Goal: Communication & Community: Answer question/provide support

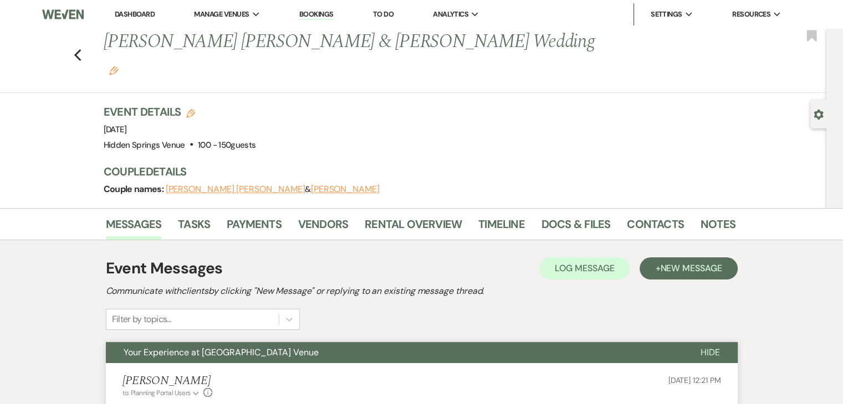
click at [144, 9] on link "Dashboard" at bounding box center [135, 13] width 40 height 9
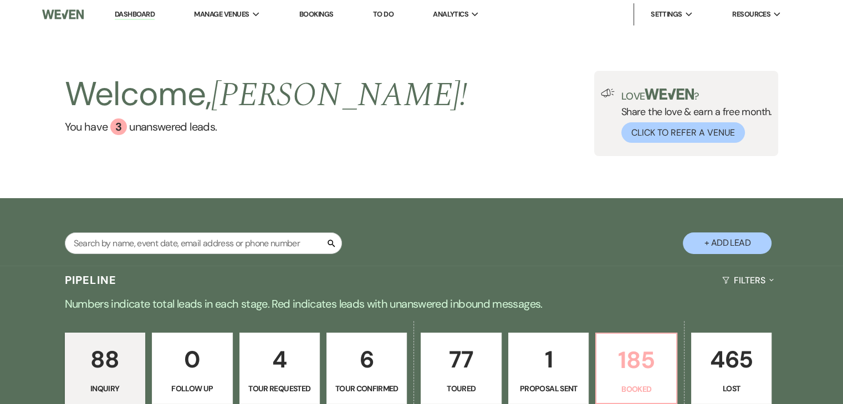
click at [641, 360] on p "185" at bounding box center [636, 360] width 66 height 37
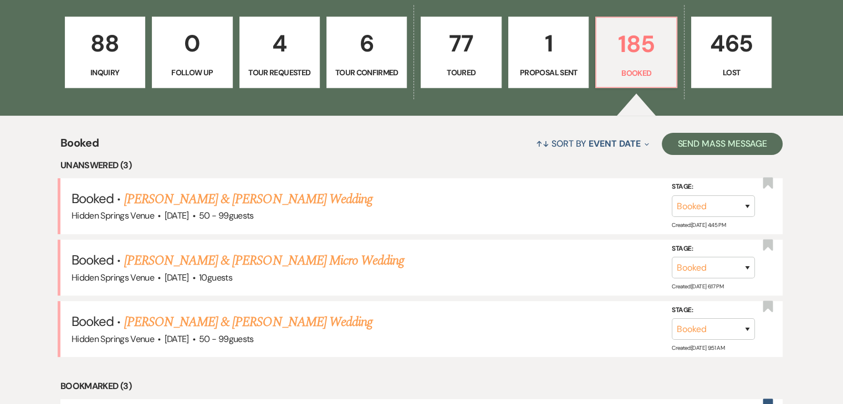
scroll to position [328, 0]
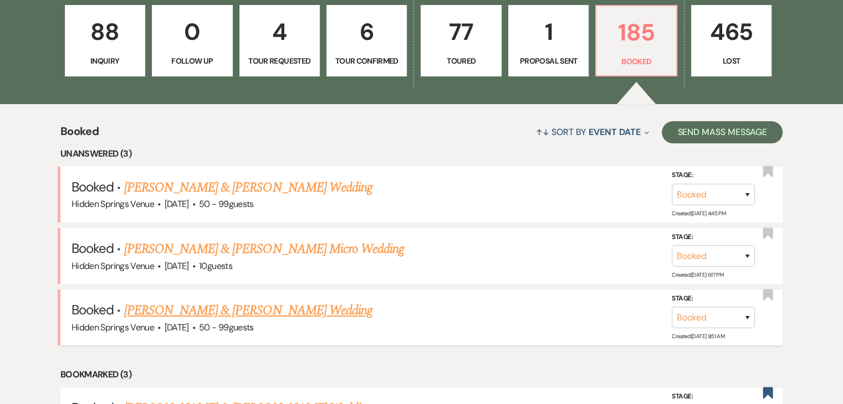
click at [268, 305] on link "[PERSON_NAME] & [PERSON_NAME] Wedding" at bounding box center [248, 311] width 248 height 20
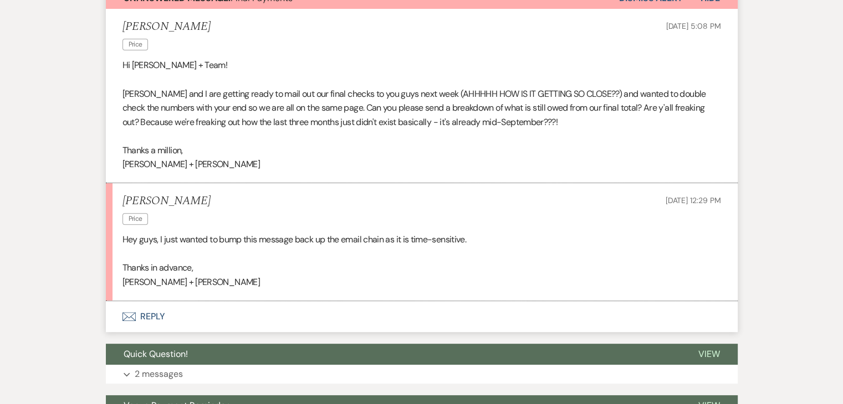
click at [153, 313] on button "Envelope Reply" at bounding box center [422, 316] width 632 height 31
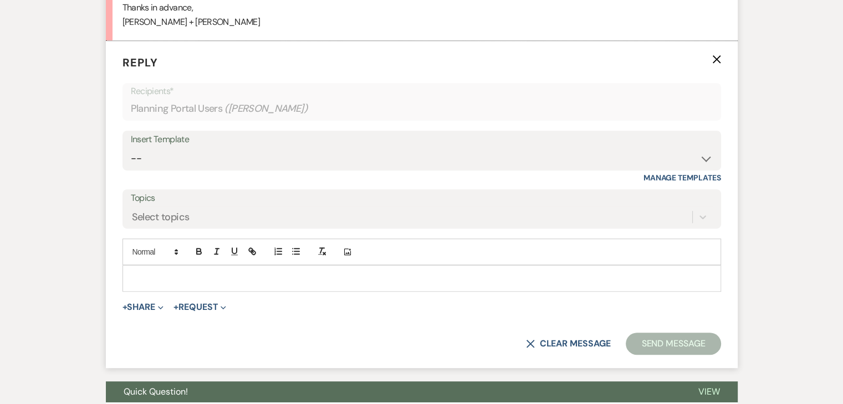
scroll to position [590, 0]
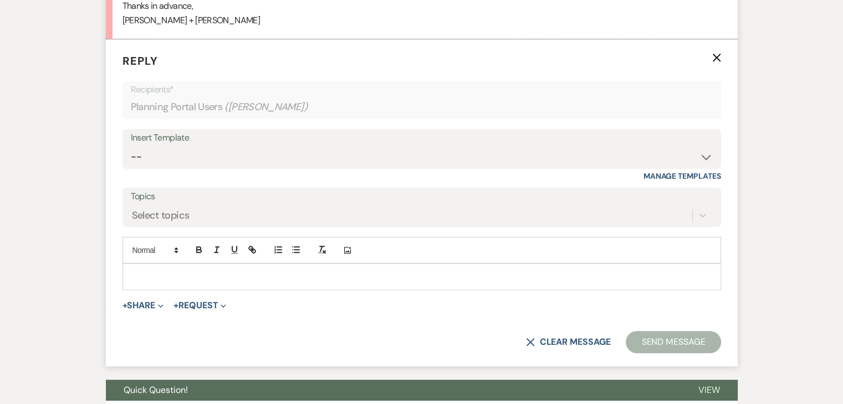
click at [166, 276] on p at bounding box center [421, 277] width 581 height 12
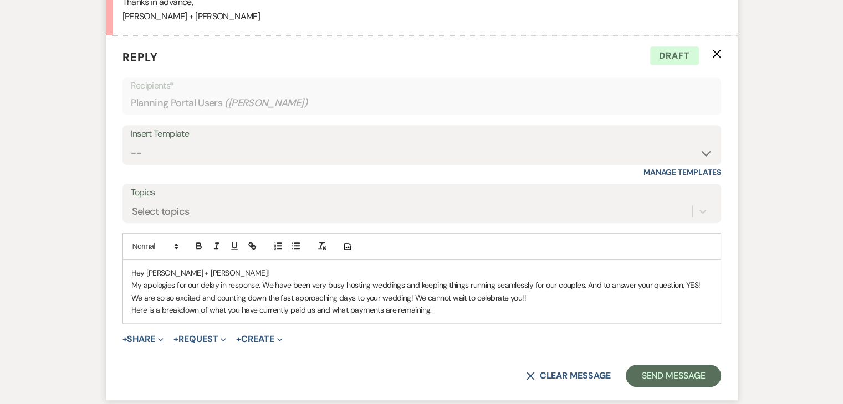
scroll to position [593, 0]
drag, startPoint x: 433, startPoint y: 310, endPoint x: 126, endPoint y: 313, distance: 307.0
click at [126, 313] on div "Hey [PERSON_NAME] + [PERSON_NAME]! My apologies for our delay in response. We h…" at bounding box center [421, 292] width 597 height 63
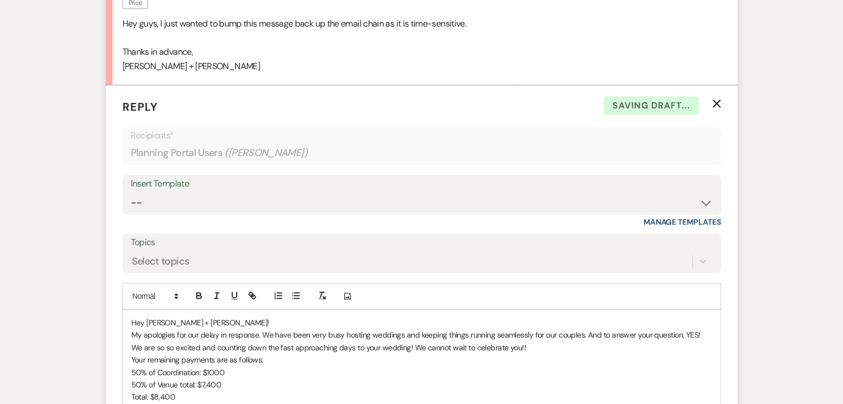
scroll to position [541, 0]
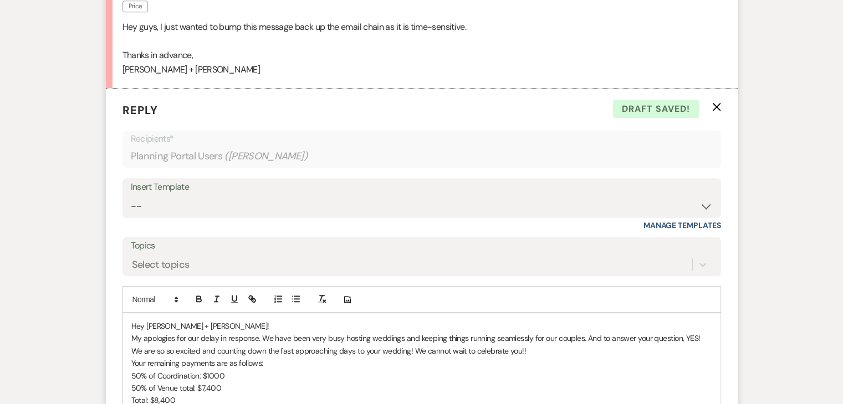
click at [211, 326] on p "Hey [PERSON_NAME] + [PERSON_NAME]!" at bounding box center [421, 326] width 581 height 12
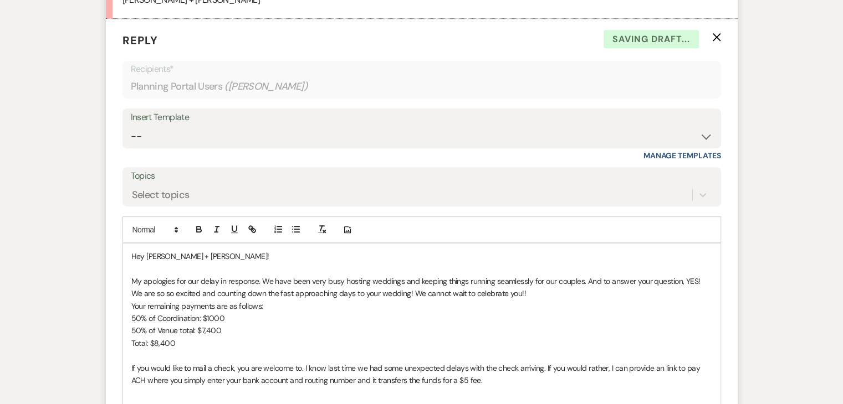
scroll to position [611, 0]
click at [582, 281] on p "My apologies for our delay in response. We have been very busy hosting weddings…" at bounding box center [421, 287] width 581 height 25
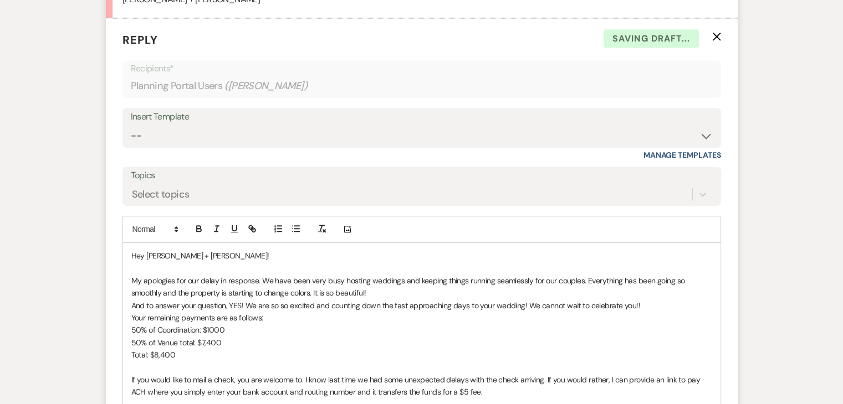
click at [597, 308] on p "And to answer your question, YES! We are so so excited and counting down the fa…" at bounding box center [421, 306] width 581 height 12
click at [309, 293] on p "My apologies for our delay in response. We have been very busy hosting weddings…" at bounding box center [421, 287] width 581 height 25
click at [383, 313] on p "Your remaining payments are as follows:" at bounding box center [421, 318] width 581 height 12
click at [645, 304] on p "And to answer your question, YES! We are so so excited and counting down the fa…" at bounding box center [421, 306] width 581 height 12
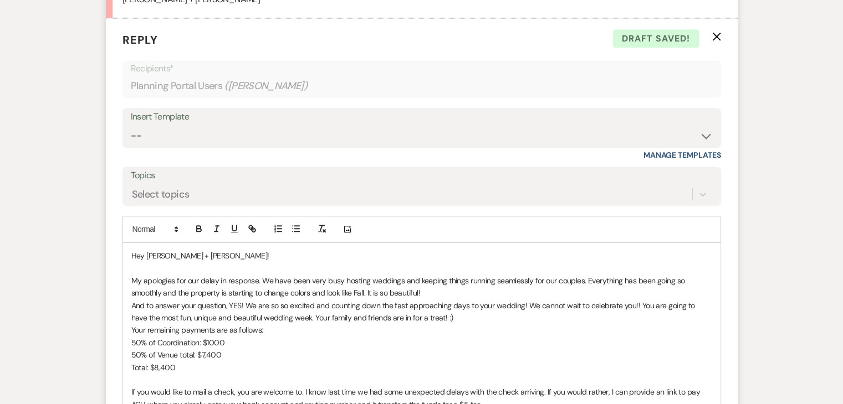
click at [131, 329] on p "Your remaining payments are as follows:" at bounding box center [421, 330] width 581 height 12
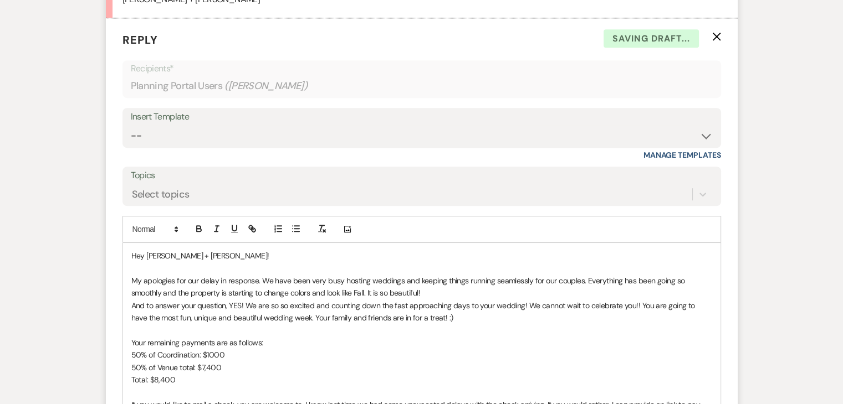
click at [240, 305] on p "And to answer your question, YES! We are so so excited and counting down the fa…" at bounding box center [421, 312] width 581 height 25
click at [131, 306] on p "And to answer your question, YES!! We are so so excited and counting down the f…" at bounding box center [421, 312] width 581 height 25
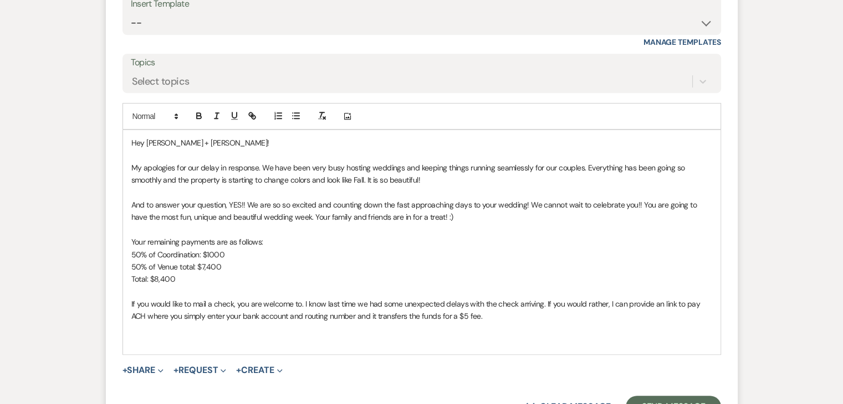
scroll to position [729, 0]
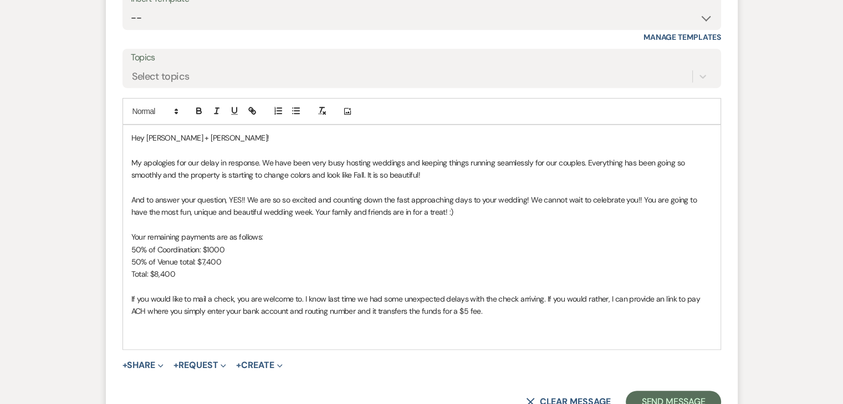
click at [605, 295] on p "If you would like to mail a check, you are welcome to. I know last time we had …" at bounding box center [421, 305] width 581 height 25
click at [526, 310] on p "If you would like to mail a check, you are welcome to. I know last time we had …" at bounding box center [421, 305] width 581 height 25
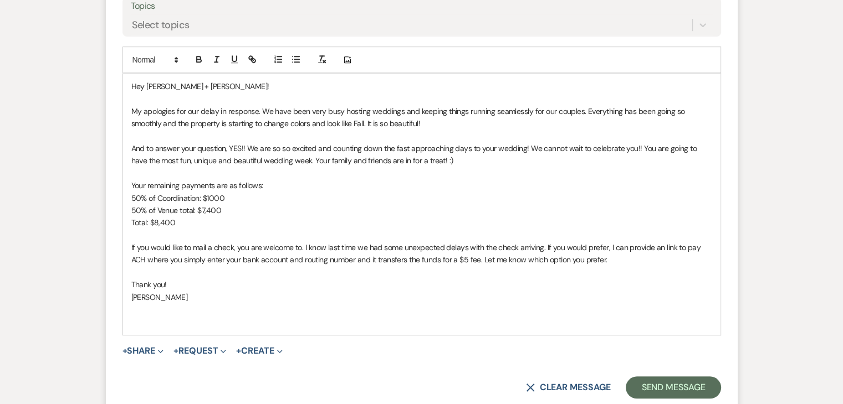
scroll to position [781, 0]
click at [649, 381] on button "Send Message" at bounding box center [673, 387] width 95 height 22
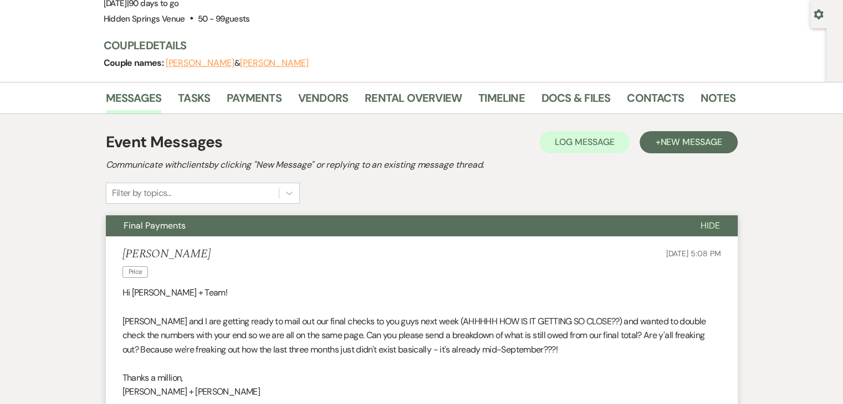
scroll to position [0, 0]
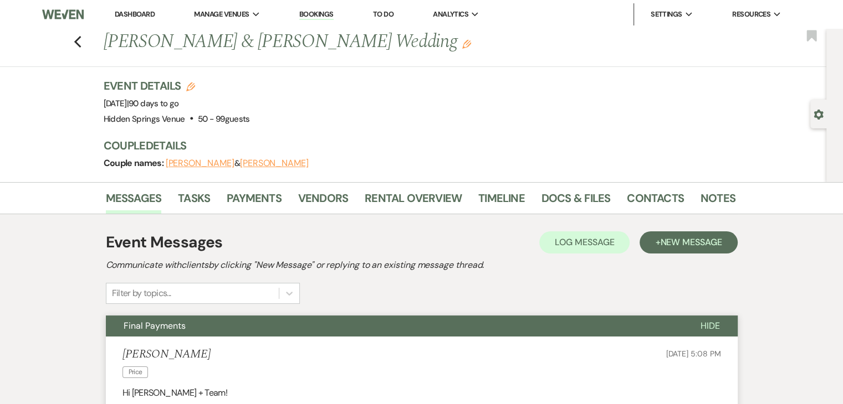
click at [145, 18] on link "Dashboard" at bounding box center [135, 13] width 40 height 9
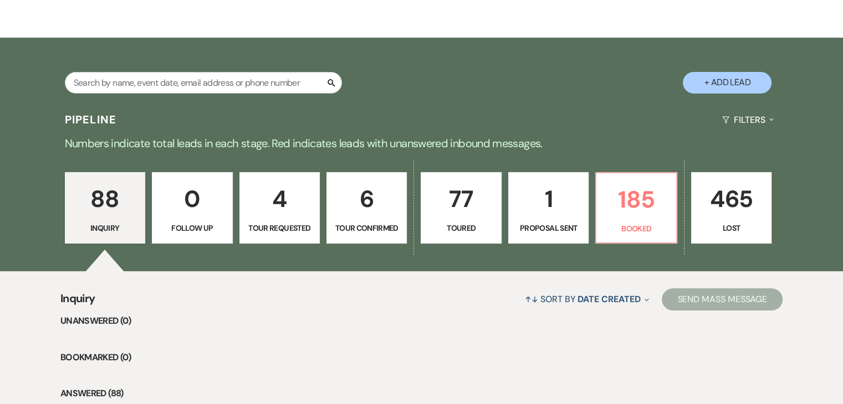
scroll to position [160, 0]
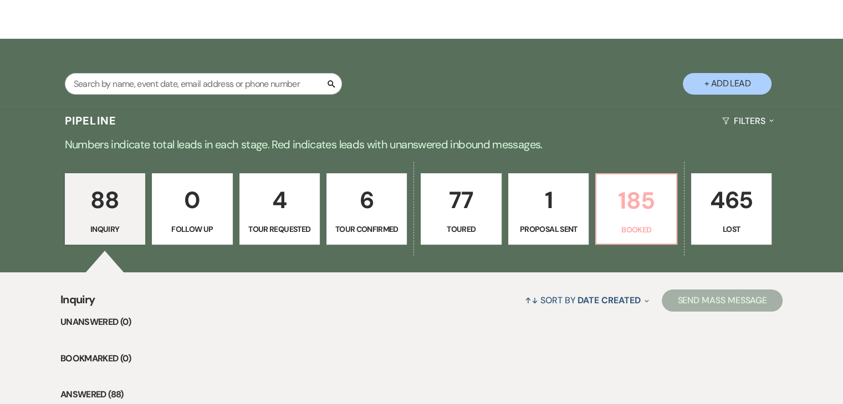
click at [626, 224] on p "Booked" at bounding box center [636, 230] width 66 height 12
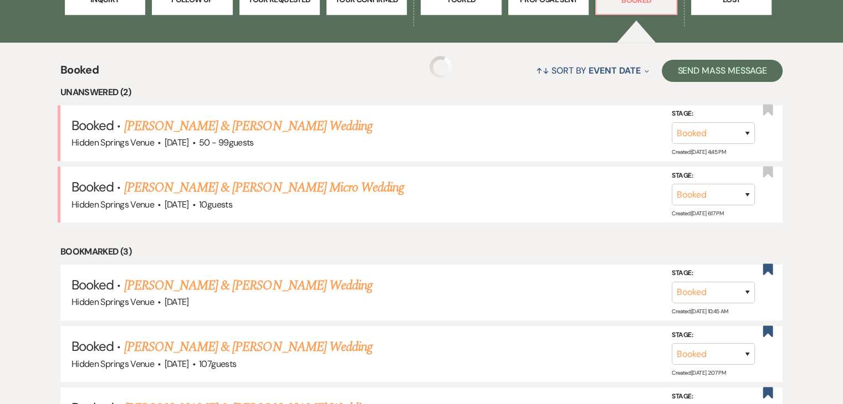
scroll to position [394, 0]
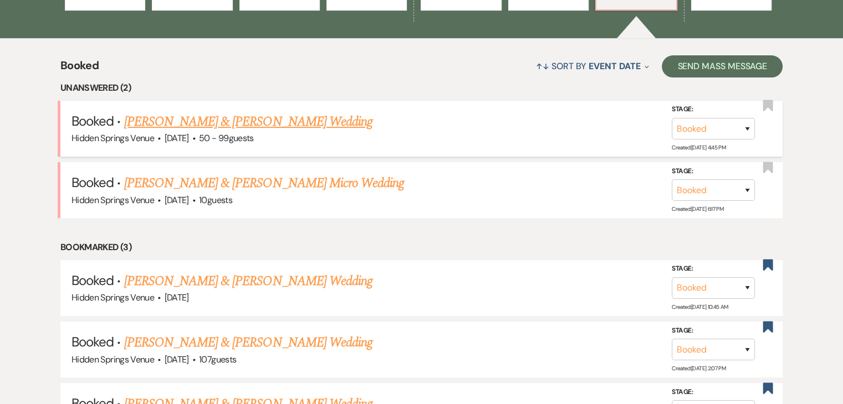
click at [269, 122] on link "[PERSON_NAME] & [PERSON_NAME] Wedding" at bounding box center [248, 122] width 248 height 20
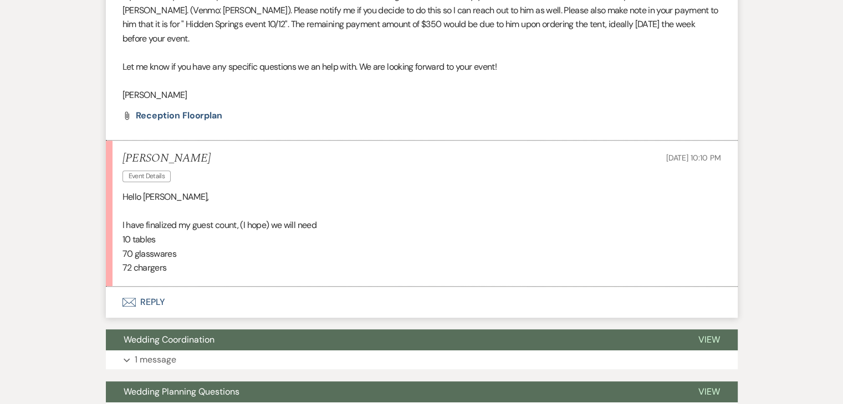
scroll to position [634, 0]
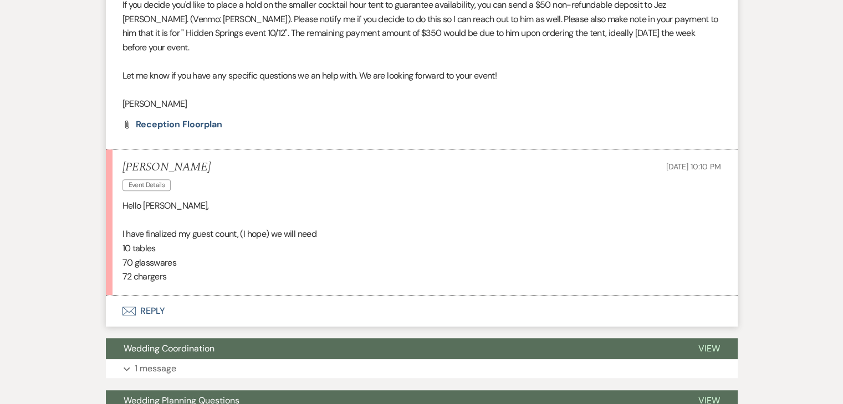
click at [153, 309] on button "Envelope Reply" at bounding box center [422, 311] width 632 height 31
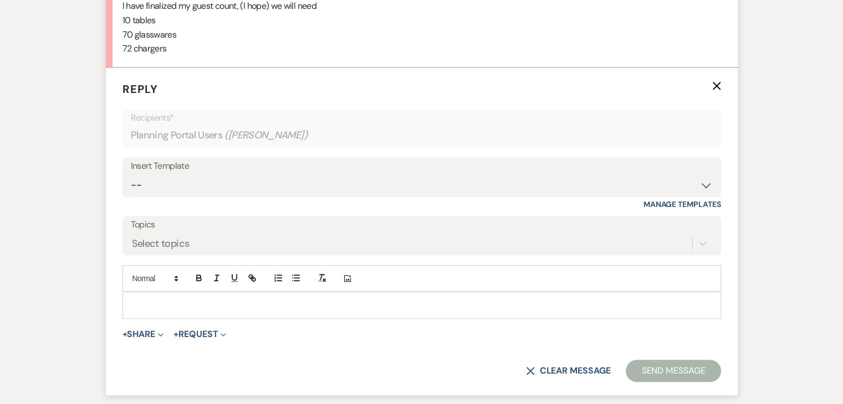
scroll to position [891, 0]
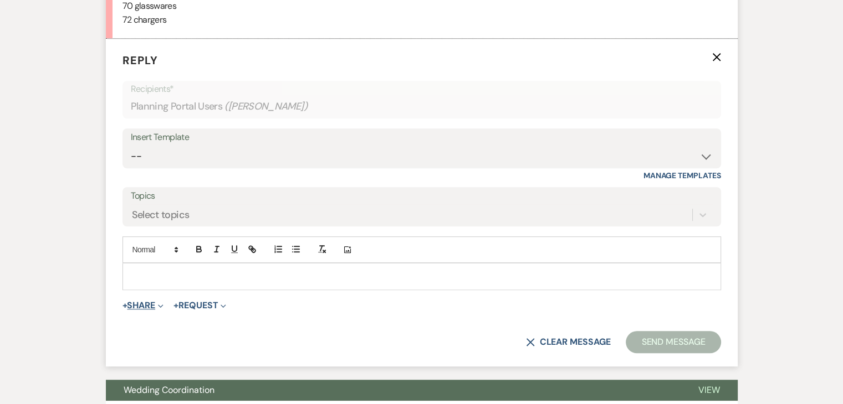
click at [148, 305] on button "+ Share Expand" at bounding box center [143, 305] width 42 height 9
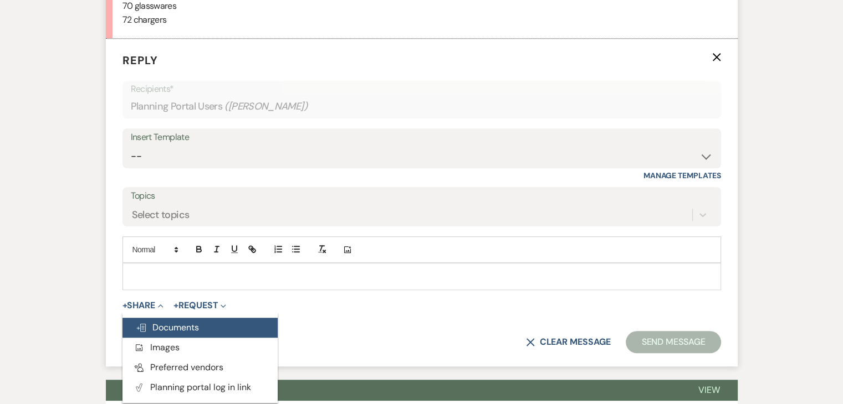
click at [159, 332] on button "Doc Upload Documents" at bounding box center [199, 328] width 155 height 20
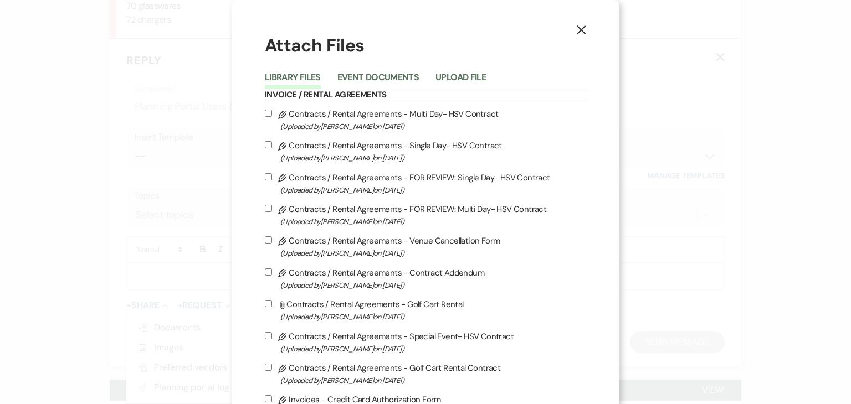
click at [463, 69] on div "Library Files Event Documents Upload File" at bounding box center [425, 77] width 321 height 23
click at [464, 74] on button "Upload File" at bounding box center [461, 81] width 50 height 16
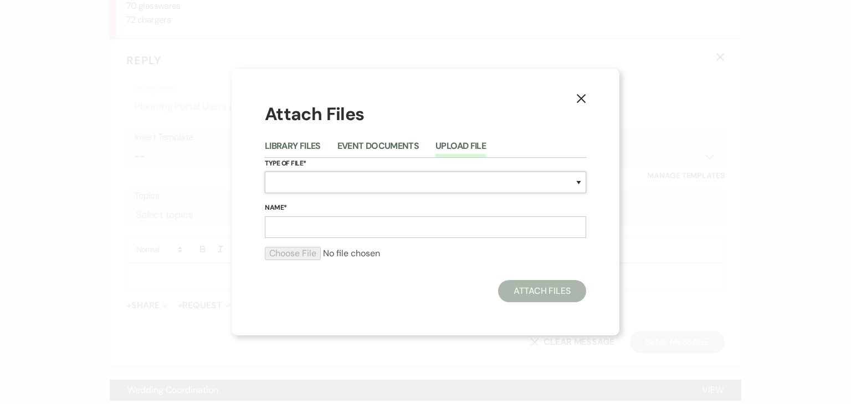
click at [399, 183] on select "Special Event Insurance Vendor Certificate of Insurance Contracts / Rental Agre…" at bounding box center [425, 183] width 321 height 22
select select "24"
click at [265, 172] on select "Special Event Insurance Vendor Certificate of Insurance Contracts / Rental Agre…" at bounding box center [425, 183] width 321 height 22
click at [336, 224] on input "Name*" at bounding box center [425, 228] width 321 height 22
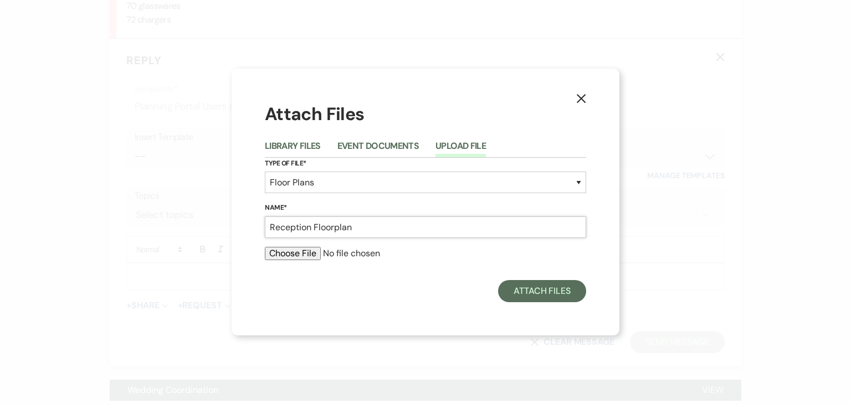
click at [270, 227] on input "Reception Floorplan" at bounding box center [425, 228] width 321 height 22
type input "Updated Reception Floorplan"
click at [306, 251] on input "file" at bounding box center [425, 253] width 321 height 13
type input "C:\fakepath\Grace Reception.pdf"
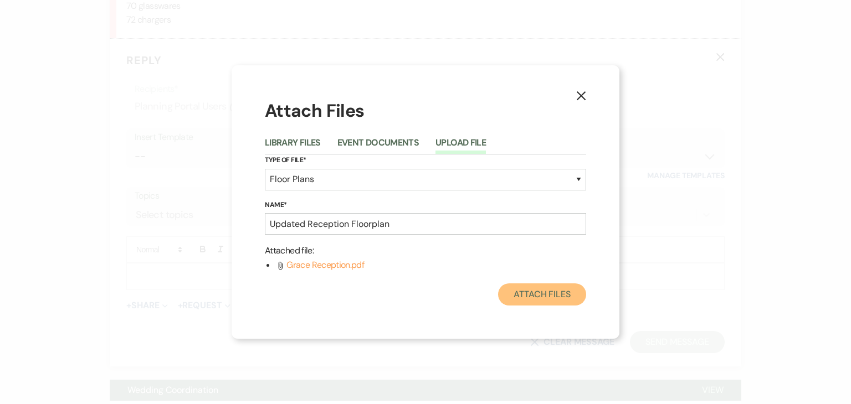
click at [527, 295] on button "Attach Files" at bounding box center [542, 295] width 88 height 22
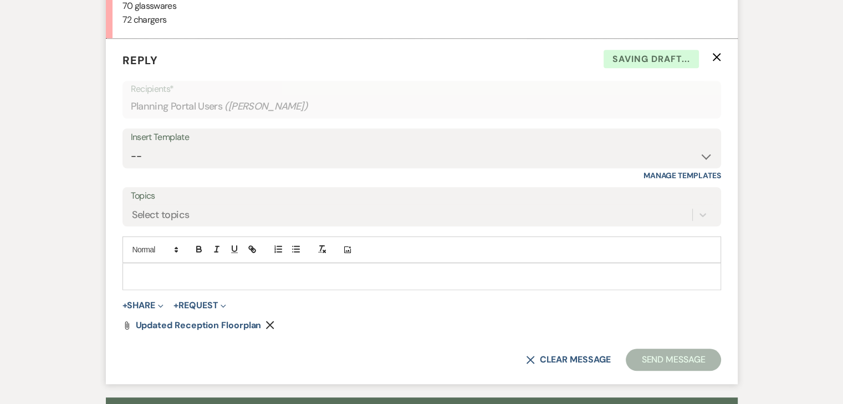
click at [414, 273] on p at bounding box center [421, 276] width 581 height 12
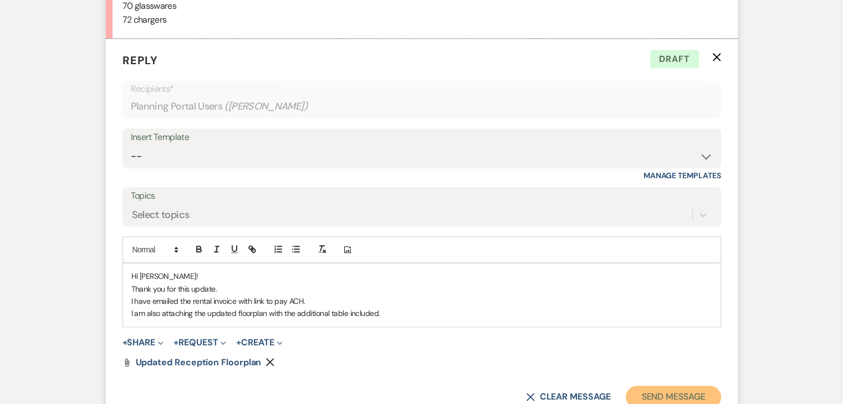
click at [658, 392] on button "Send Message" at bounding box center [673, 397] width 95 height 22
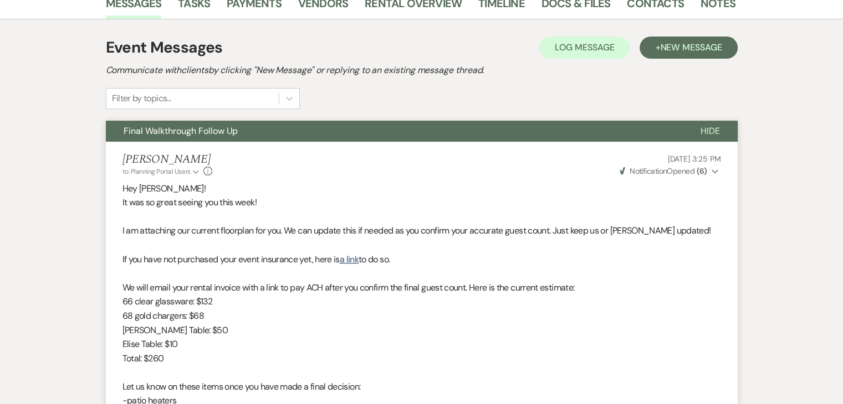
scroll to position [0, 0]
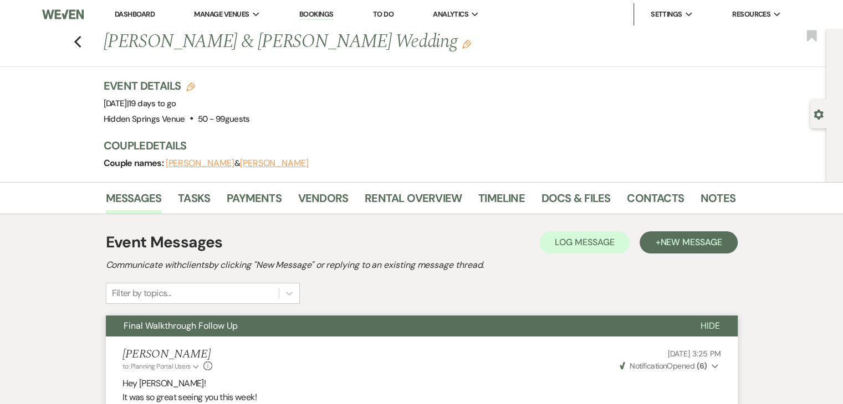
click at [142, 12] on link "Dashboard" at bounding box center [135, 13] width 40 height 9
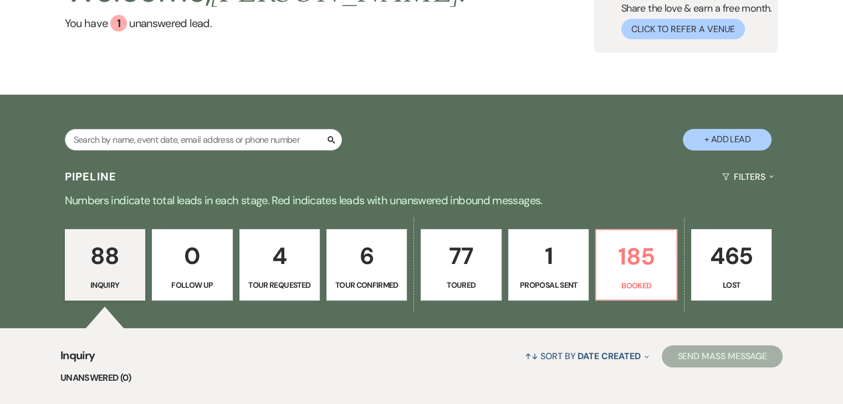
scroll to position [124, 0]
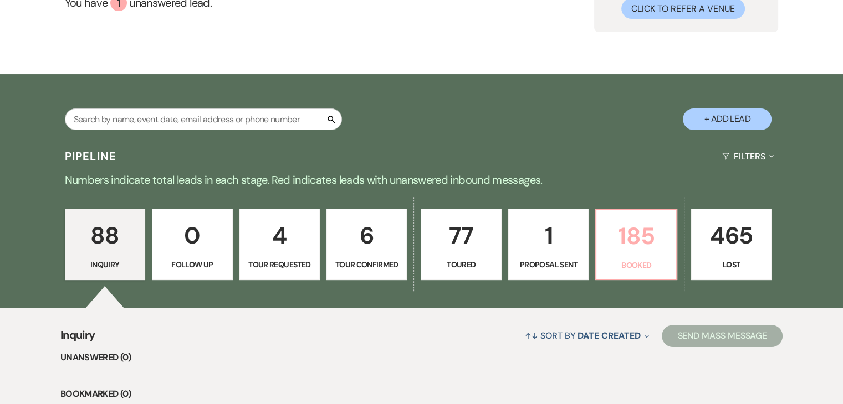
click at [627, 235] on p "185" at bounding box center [636, 236] width 66 height 37
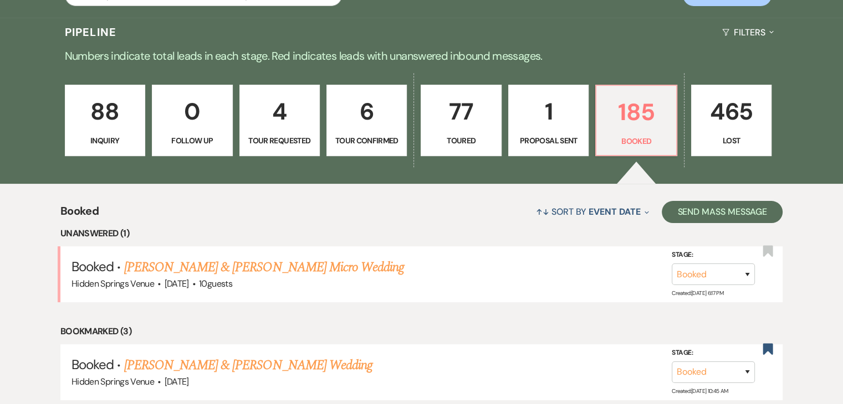
scroll to position [270, 0]
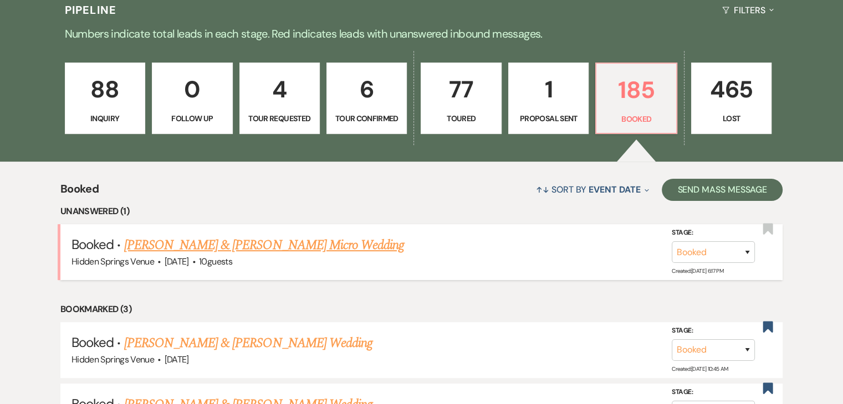
click at [350, 248] on link "[PERSON_NAME] & [PERSON_NAME] Micro Wedding" at bounding box center [264, 245] width 280 height 20
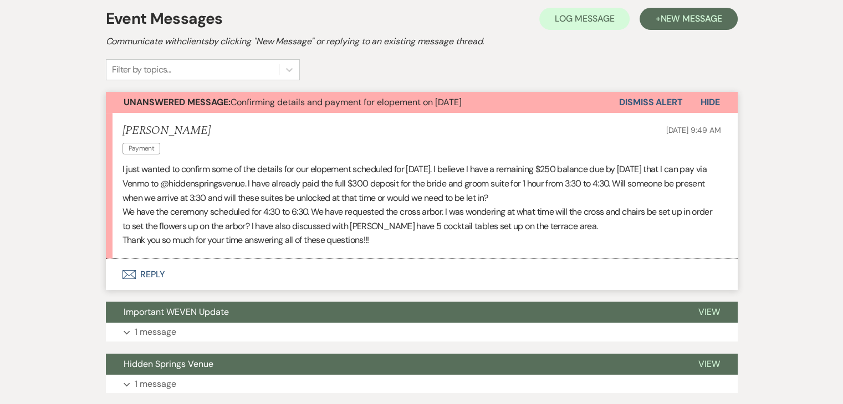
scroll to position [240, 0]
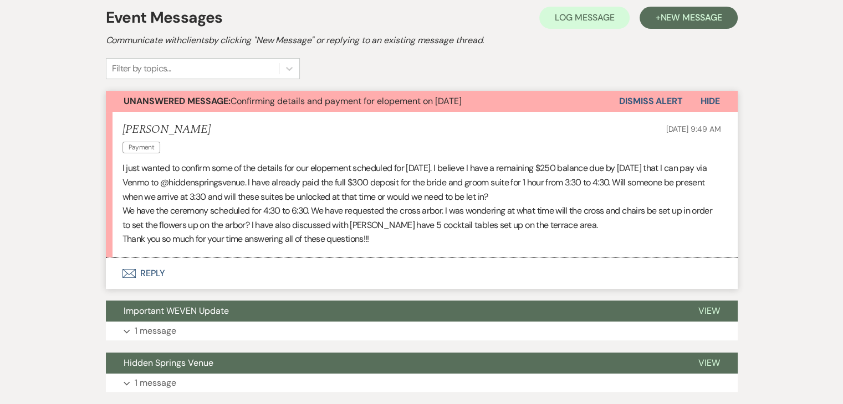
click at [149, 273] on button "Envelope Reply" at bounding box center [422, 273] width 632 height 31
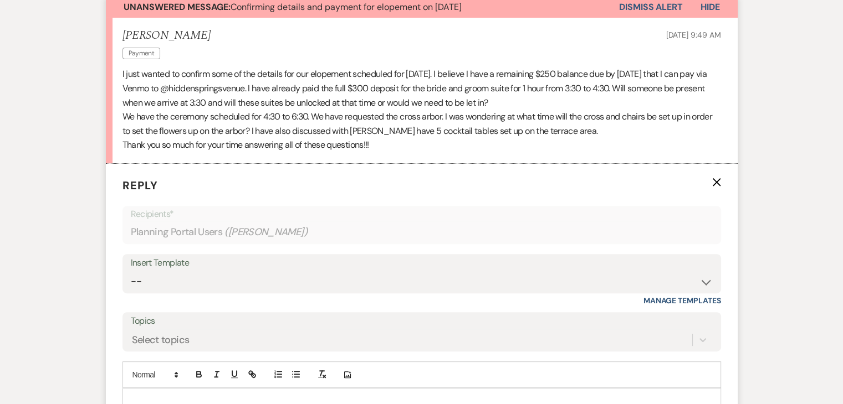
scroll to position [342, 0]
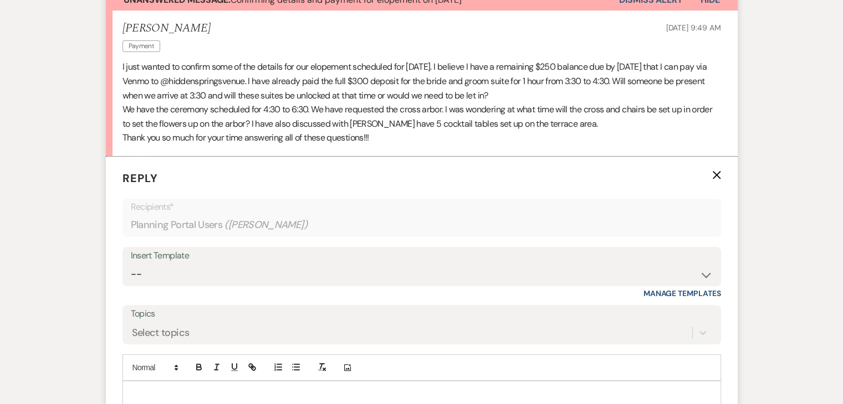
click at [259, 388] on p at bounding box center [421, 394] width 581 height 12
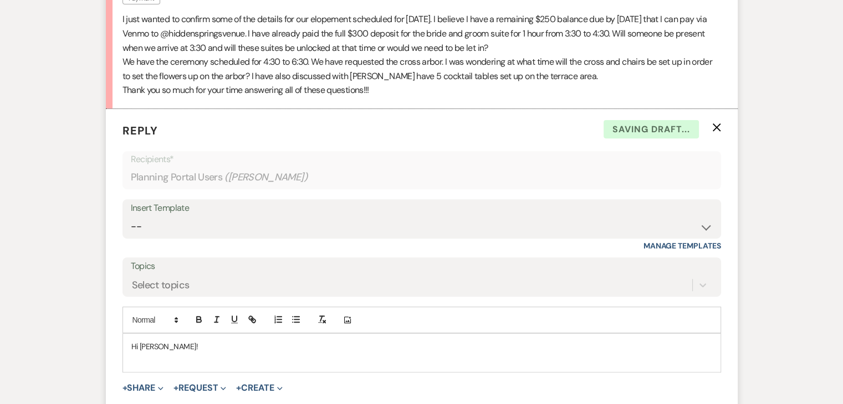
scroll to position [395, 0]
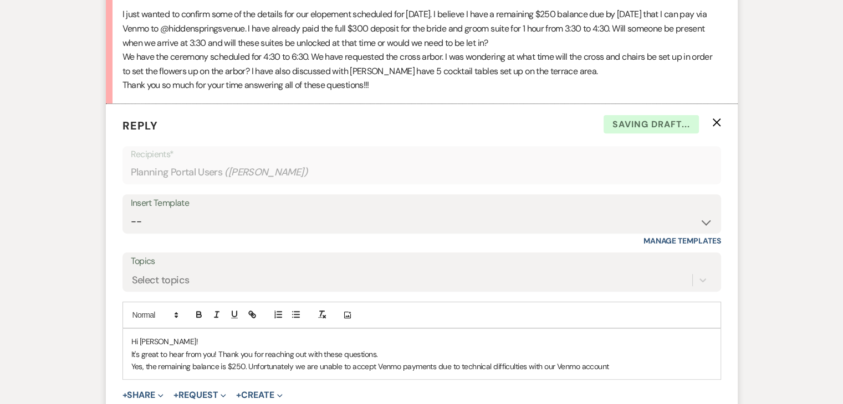
click at [619, 368] on p "Yes, the remaining balance is $250. Unfortunately we are unable to accept Venmo…" at bounding box center [421, 367] width 581 height 12
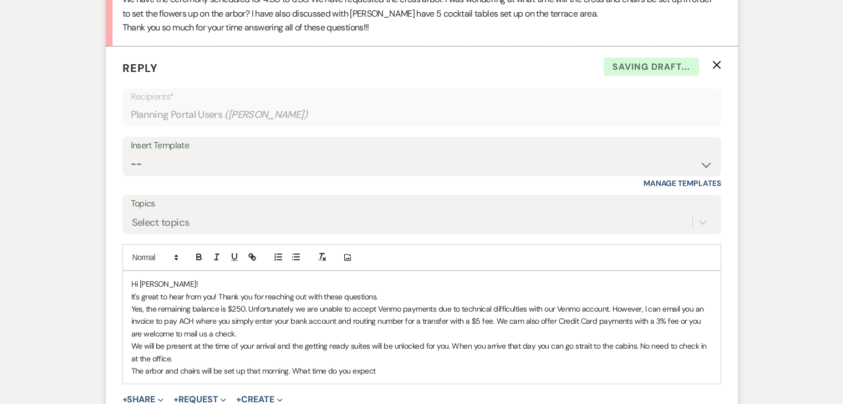
scroll to position [455, 0]
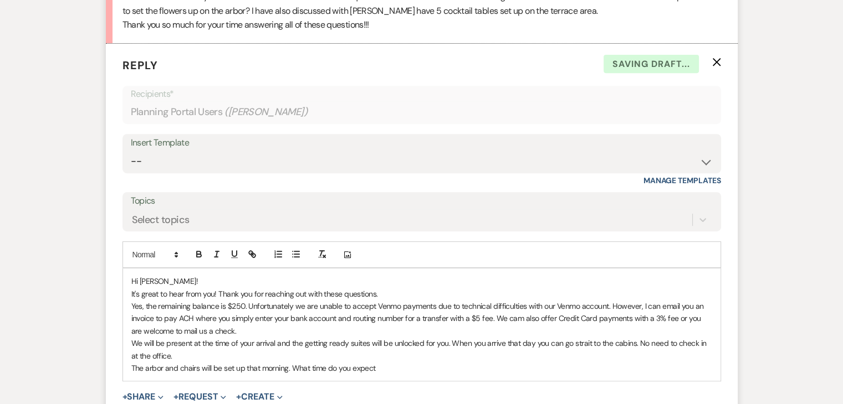
drag, startPoint x: 380, startPoint y: 365, endPoint x: 295, endPoint y: 365, distance: 85.3
click at [295, 365] on p "The arbor and chairs will be set up that morning. What time do you expect" at bounding box center [421, 368] width 581 height 12
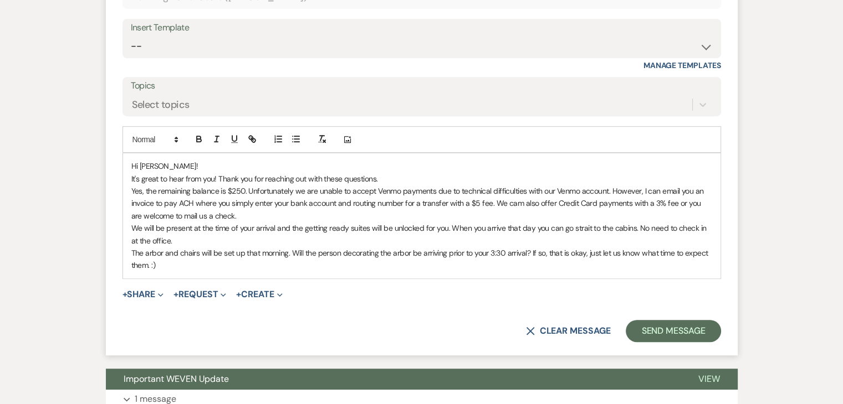
scroll to position [570, 0]
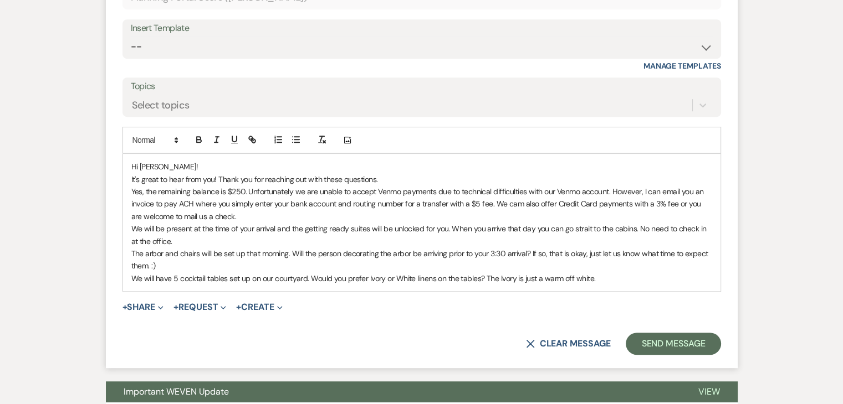
click at [535, 276] on p "We will have 5 cocktail tables set up on our courtyard. Would you prefer Ivory …" at bounding box center [421, 279] width 581 height 12
click at [599, 275] on p "We will have 5 cocktail tables set up on our courtyard. Would you prefer Ivory …" at bounding box center [421, 279] width 581 height 12
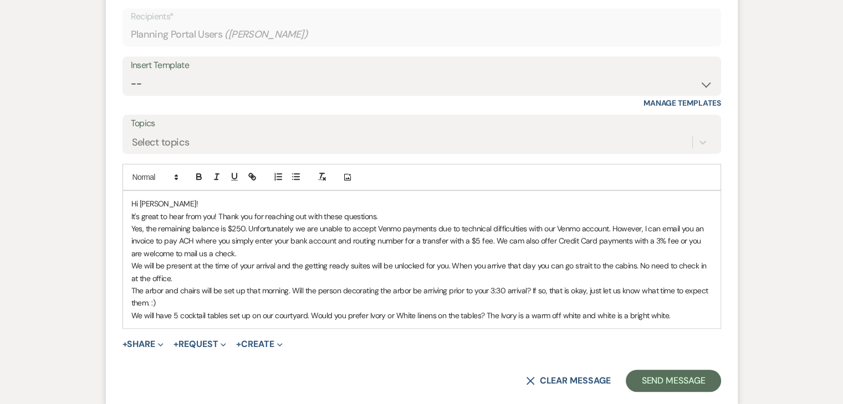
scroll to position [534, 0]
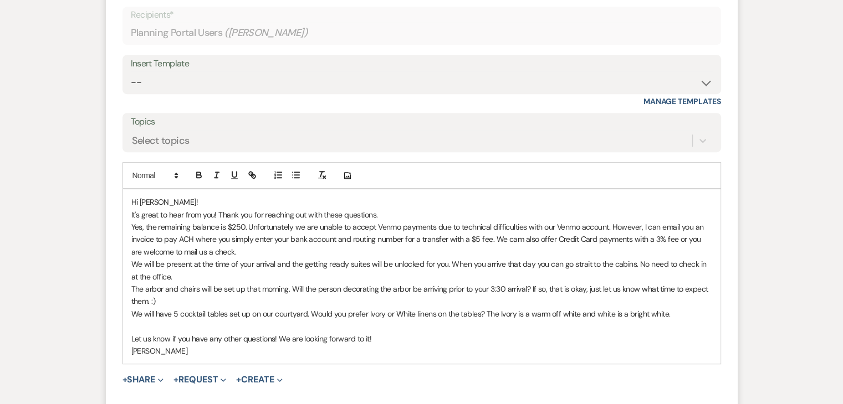
click at [131, 227] on p "Yes, the remaining balance is $250. Unfortunately we are unable to accept Venmo…" at bounding box center [421, 239] width 581 height 37
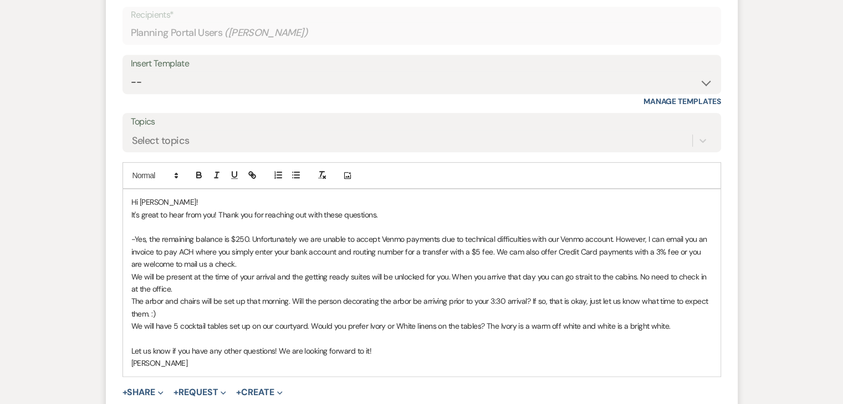
click at [131, 275] on p "We will be present at the time of your arrival and the getting ready suites wil…" at bounding box center [421, 283] width 581 height 25
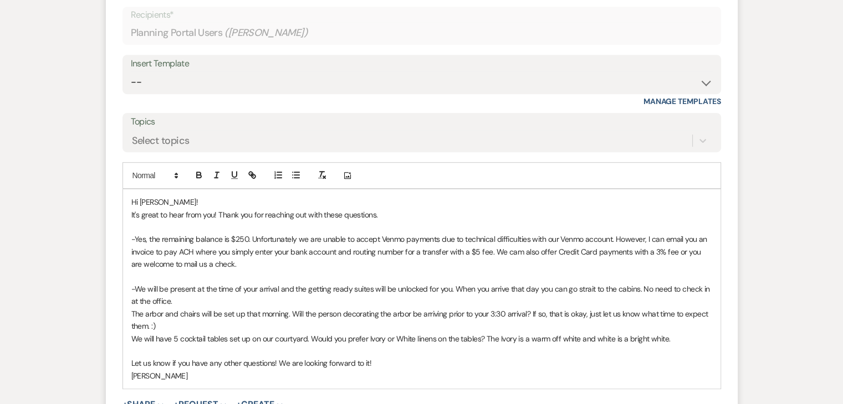
click at [132, 310] on p "The arbor and chairs will be set up that morning. Will the person decorating th…" at bounding box center [421, 320] width 581 height 25
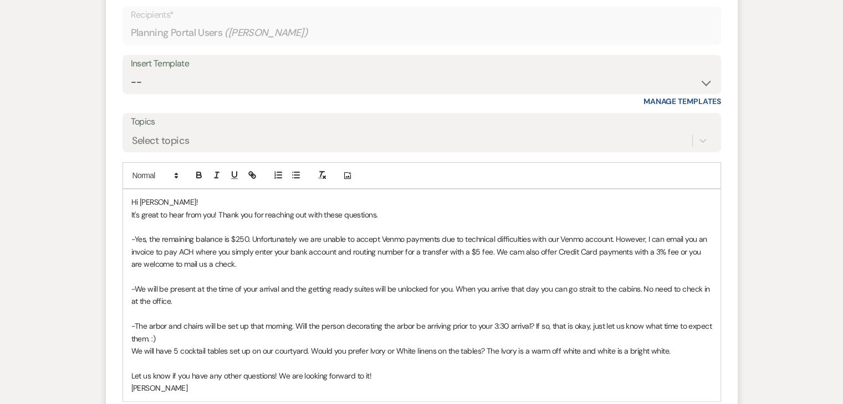
click at [132, 351] on p "We will have 5 cocktail tables set up on our courtyard. Would you prefer Ivory …" at bounding box center [421, 351] width 581 height 12
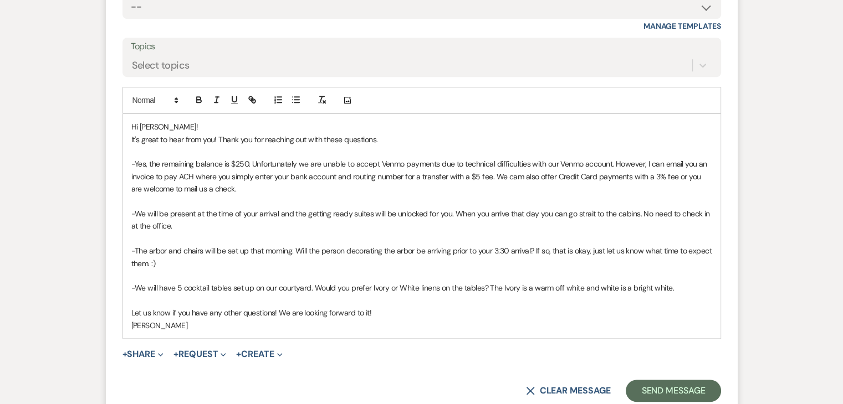
scroll to position [609, 0]
click at [519, 176] on p "-Yes, the remaining balance is $250. Unfortunately we are unable to accept Venm…" at bounding box center [421, 176] width 581 height 37
click at [388, 189] on p "-Yes, the remaining balance is $250. Unfortunately we are unable to accept Venm…" at bounding box center [421, 176] width 581 height 37
click at [288, 188] on p "-Yes, the remaining balance is $250. Unfortunately we are unable to accept Venm…" at bounding box center [421, 176] width 581 height 37
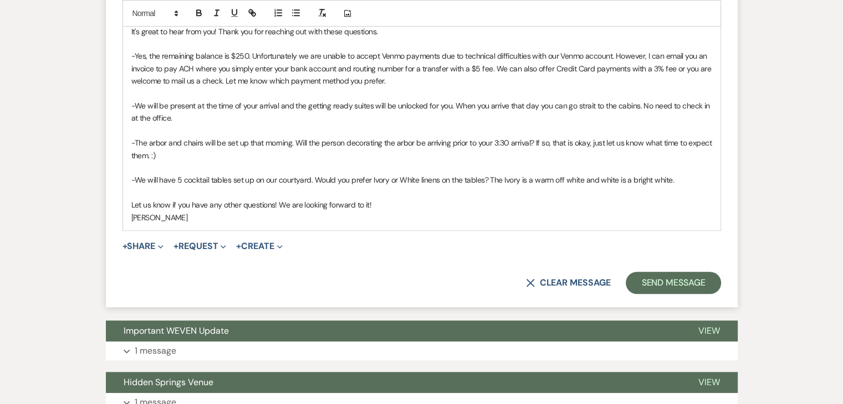
scroll to position [745, 0]
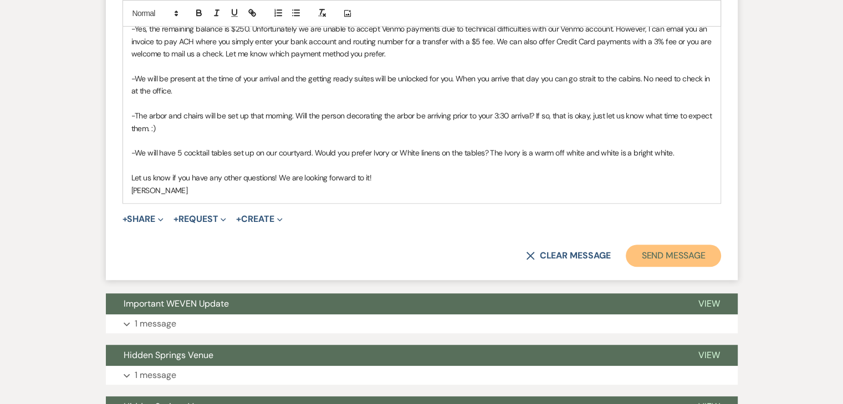
click at [642, 252] on button "Send Message" at bounding box center [673, 256] width 95 height 22
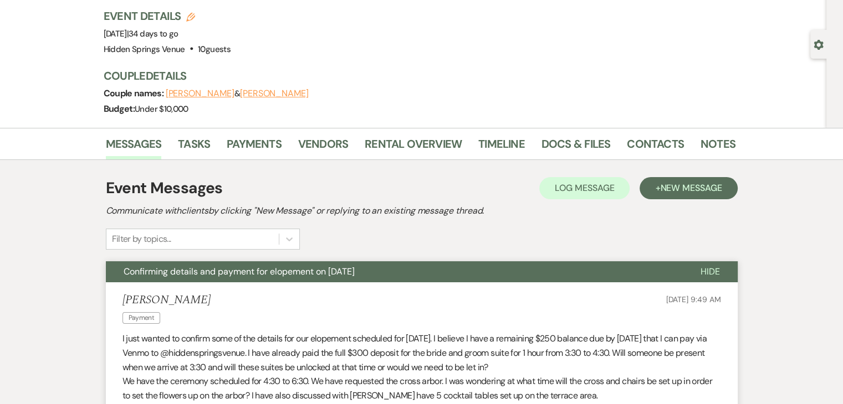
scroll to position [0, 0]
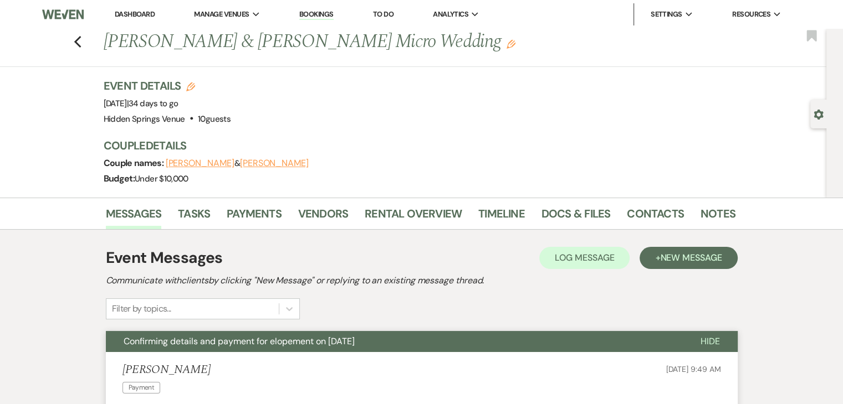
click at [139, 11] on link "Dashboard" at bounding box center [135, 13] width 40 height 9
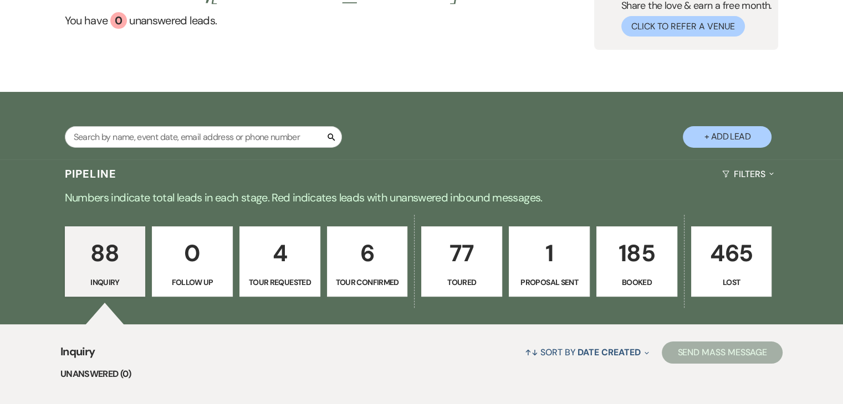
scroll to position [176, 0]
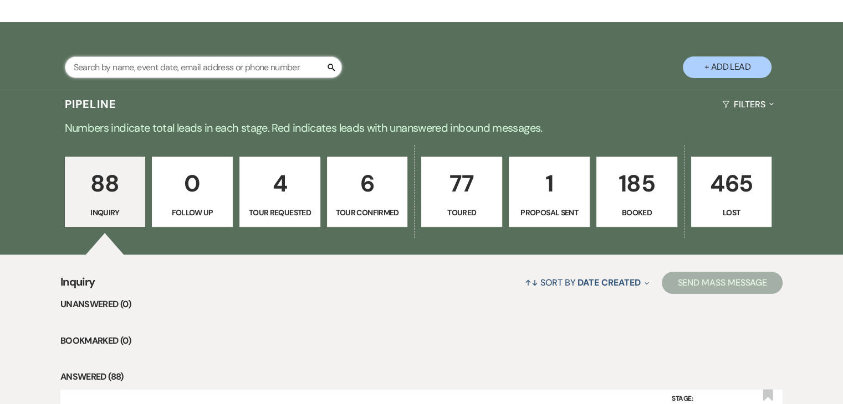
click at [278, 69] on input "text" at bounding box center [203, 68] width 277 height 22
type input "[PERSON_NAME]"
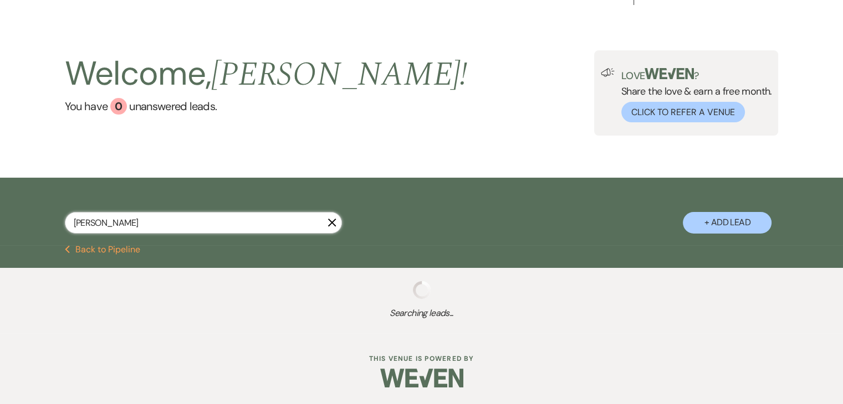
scroll to position [110, 0]
select select "8"
select select "5"
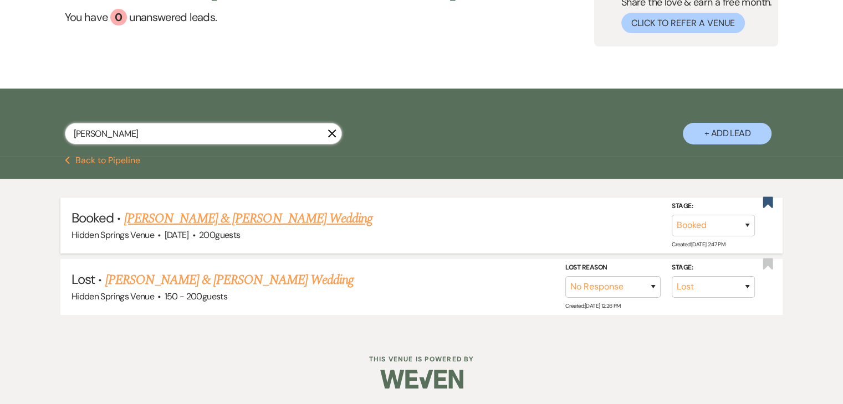
type input "[PERSON_NAME]"
click at [293, 218] on link "[PERSON_NAME] & [PERSON_NAME] Wedding" at bounding box center [248, 219] width 248 height 20
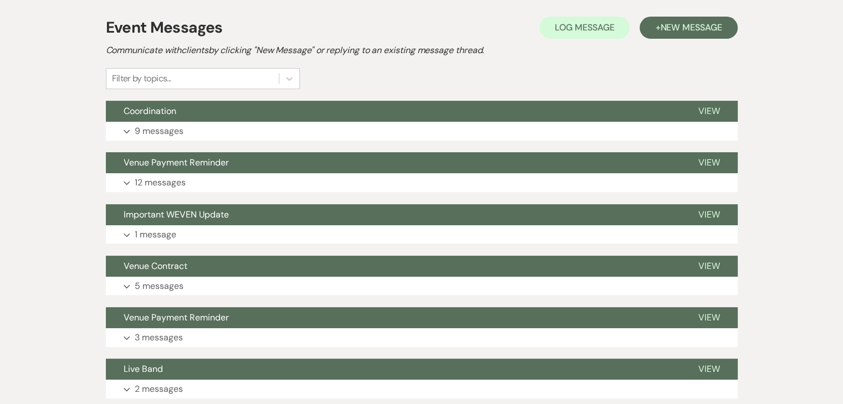
scroll to position [250, 0]
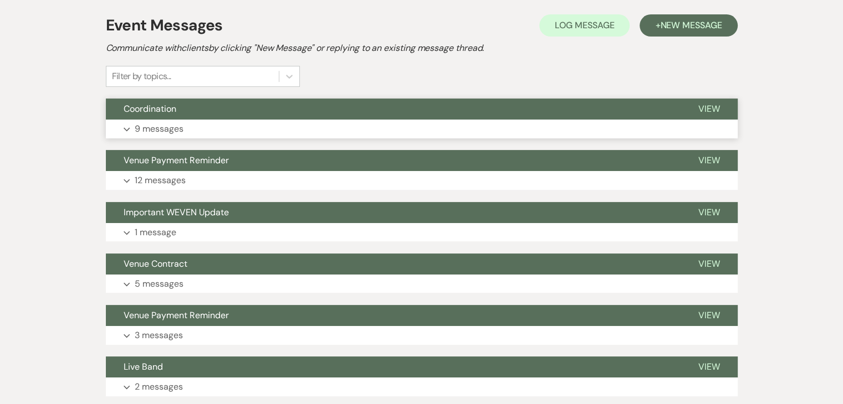
click at [279, 122] on button "Expand 9 messages" at bounding box center [422, 129] width 632 height 19
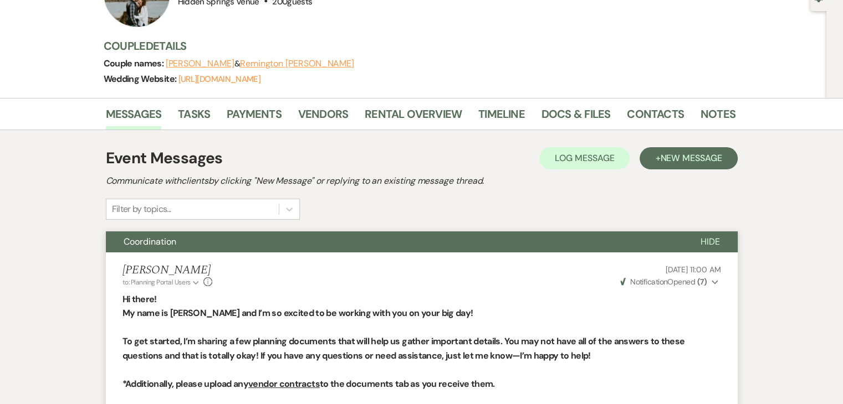
scroll to position [0, 0]
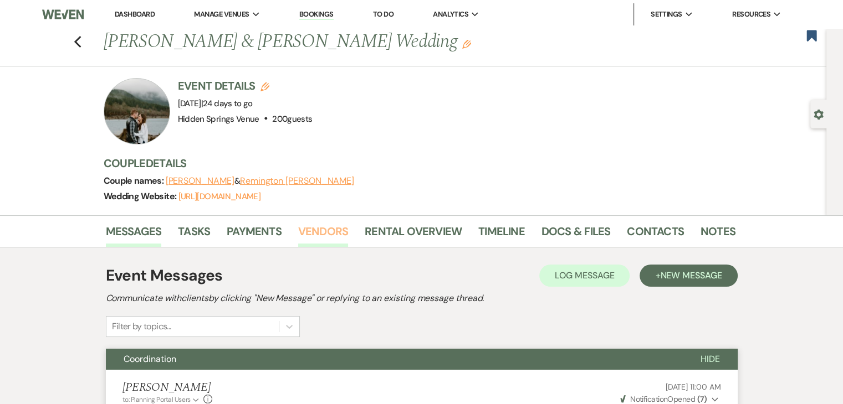
click at [328, 230] on link "Vendors" at bounding box center [323, 235] width 50 height 24
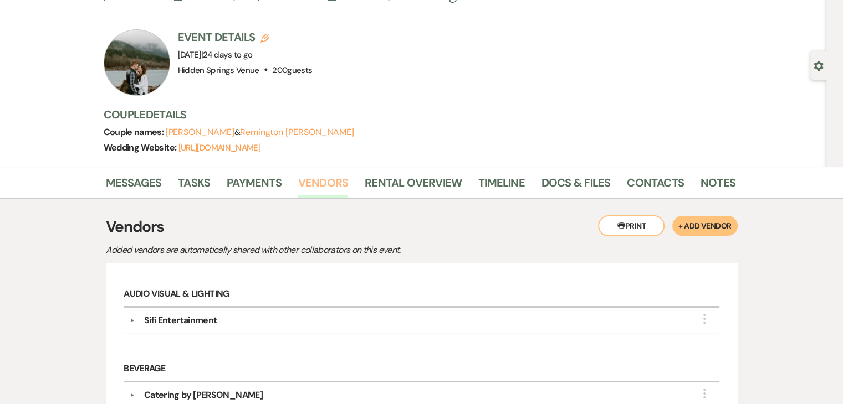
scroll to position [17, 0]
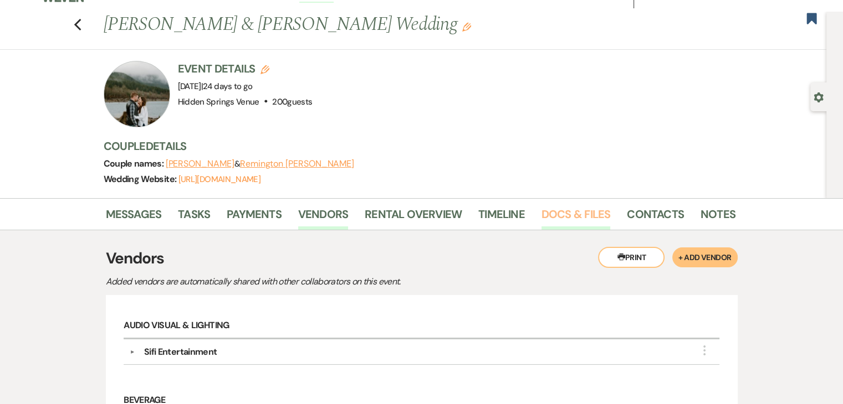
click at [588, 213] on link "Docs & Files" at bounding box center [575, 218] width 69 height 24
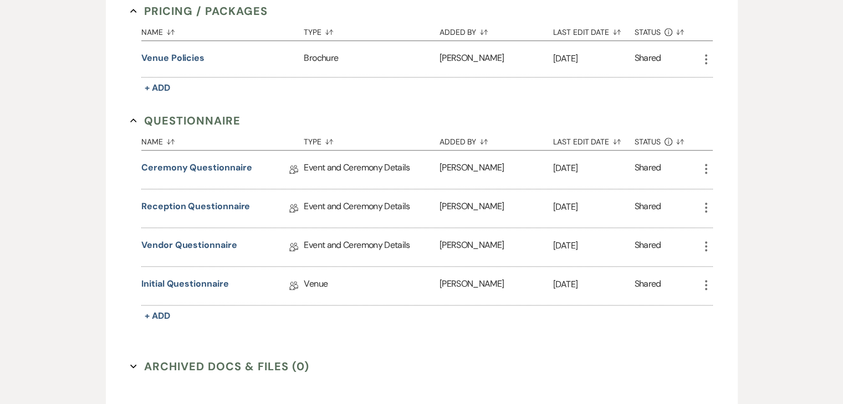
scroll to position [877, 0]
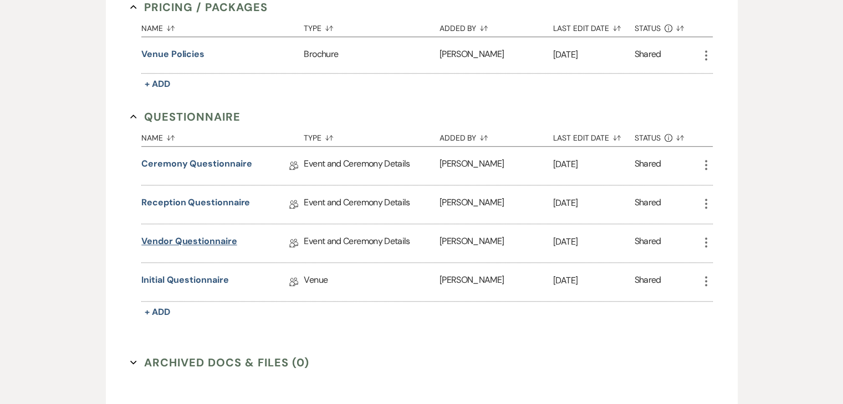
click at [199, 235] on link "Vendor Questionnaire" at bounding box center [188, 243] width 95 height 17
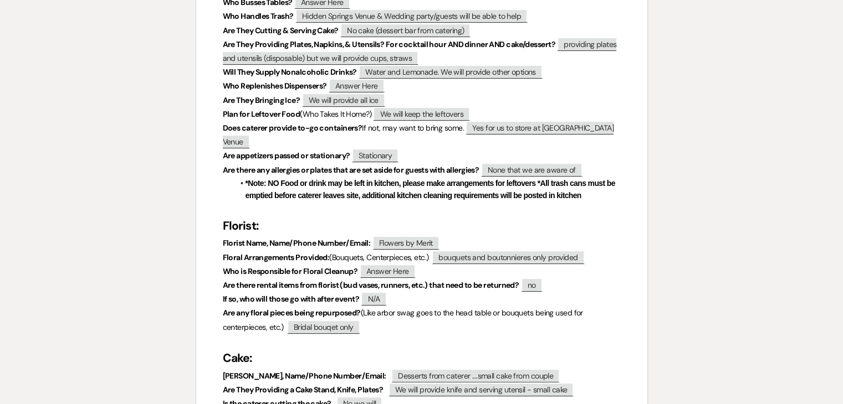
scroll to position [346, 0]
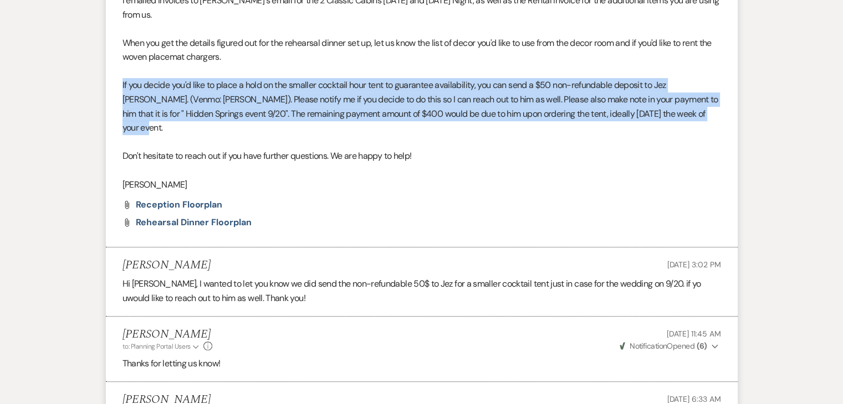
scroll to position [532, 0]
